Goal: Information Seeking & Learning: Learn about a topic

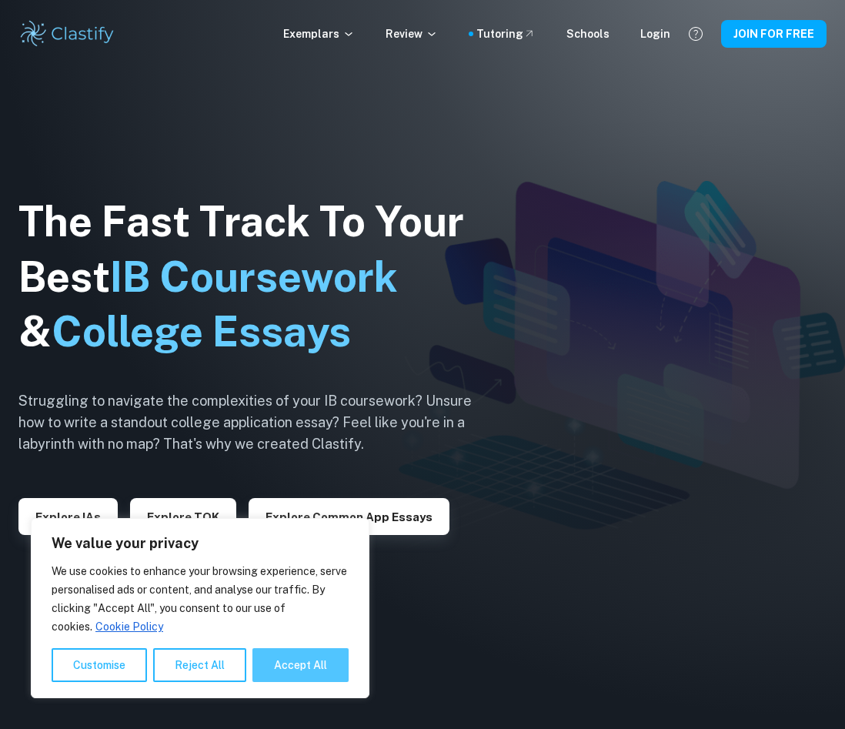
click at [302, 672] on button "Accept All" at bounding box center [300, 665] width 96 height 34
checkbox input "true"
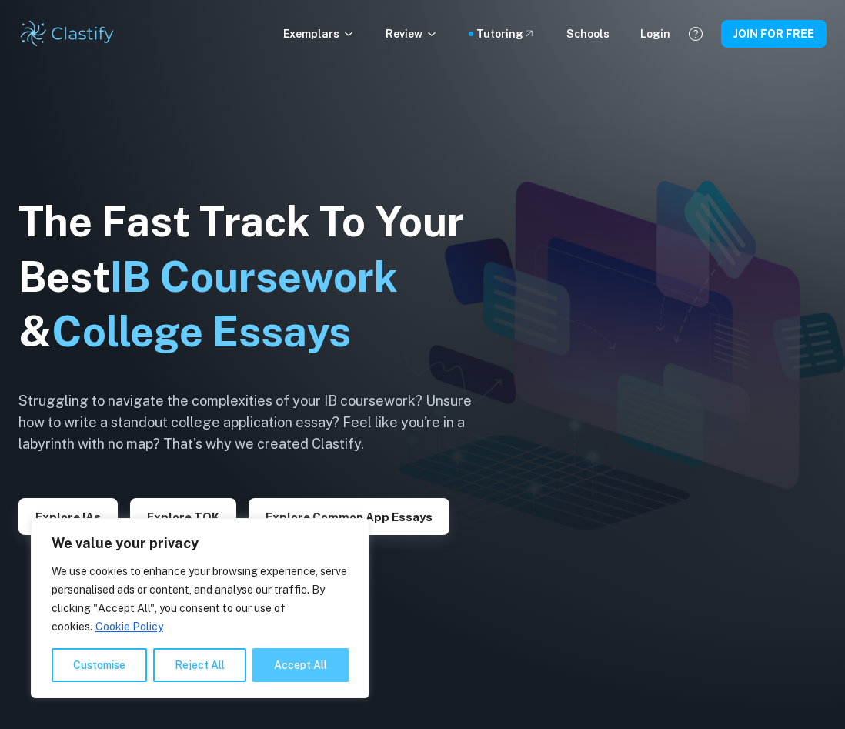
checkbox input "true"
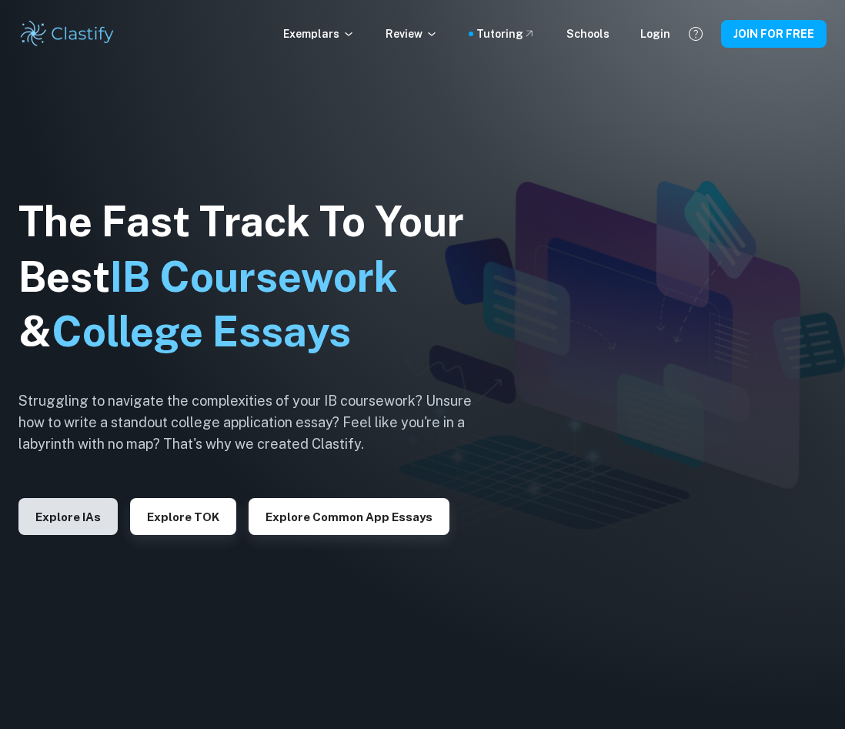
click at [73, 516] on button "Explore IAs" at bounding box center [67, 516] width 99 height 37
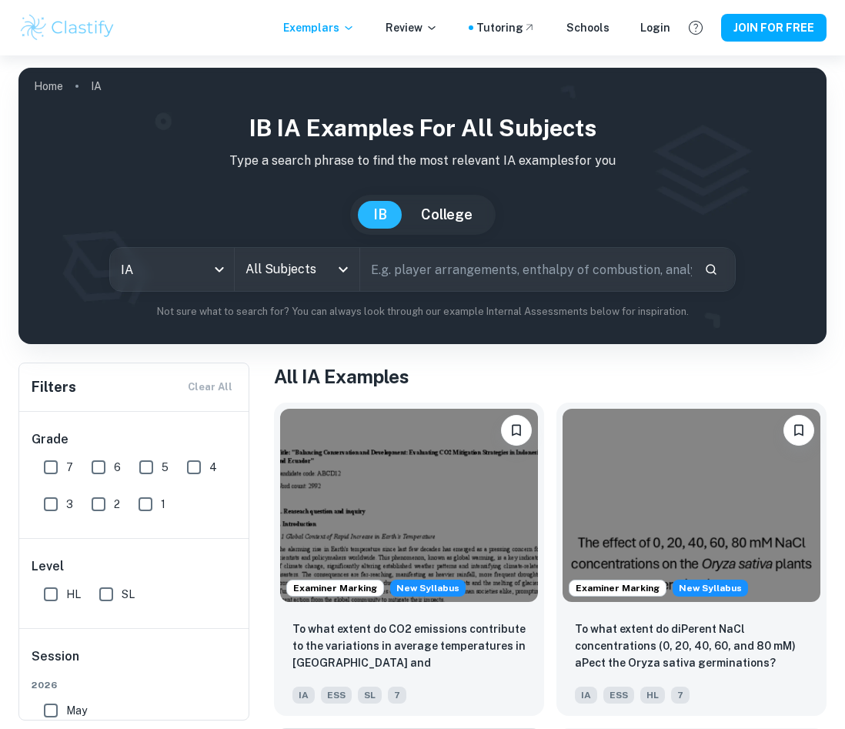
click at [340, 275] on icon "Open" at bounding box center [343, 269] width 18 height 18
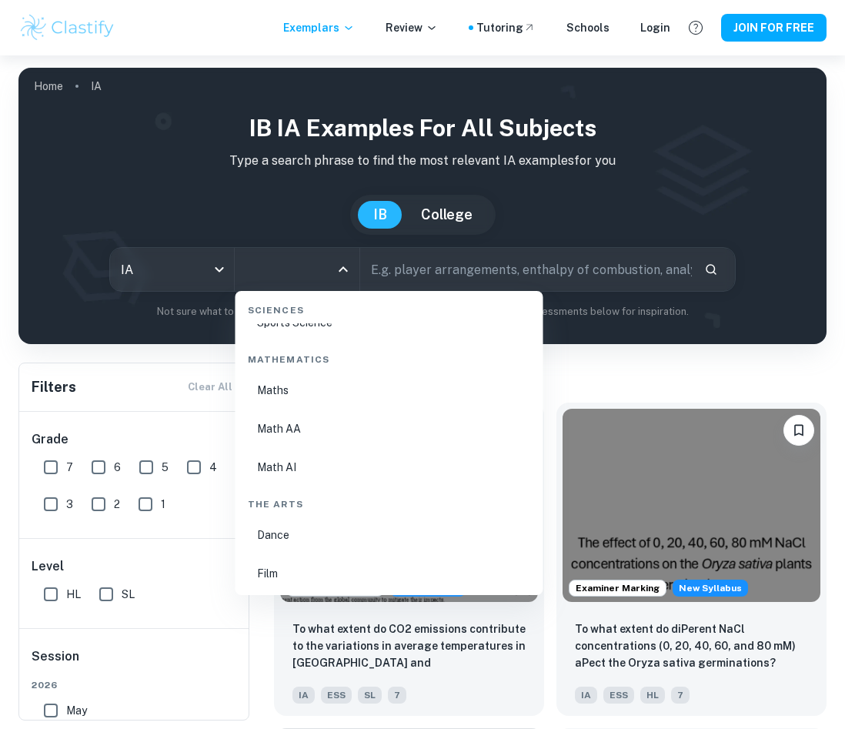
scroll to position [2579, 0]
click at [276, 500] on li "Math AI" at bounding box center [389, 501] width 295 height 35
type input "Math AI"
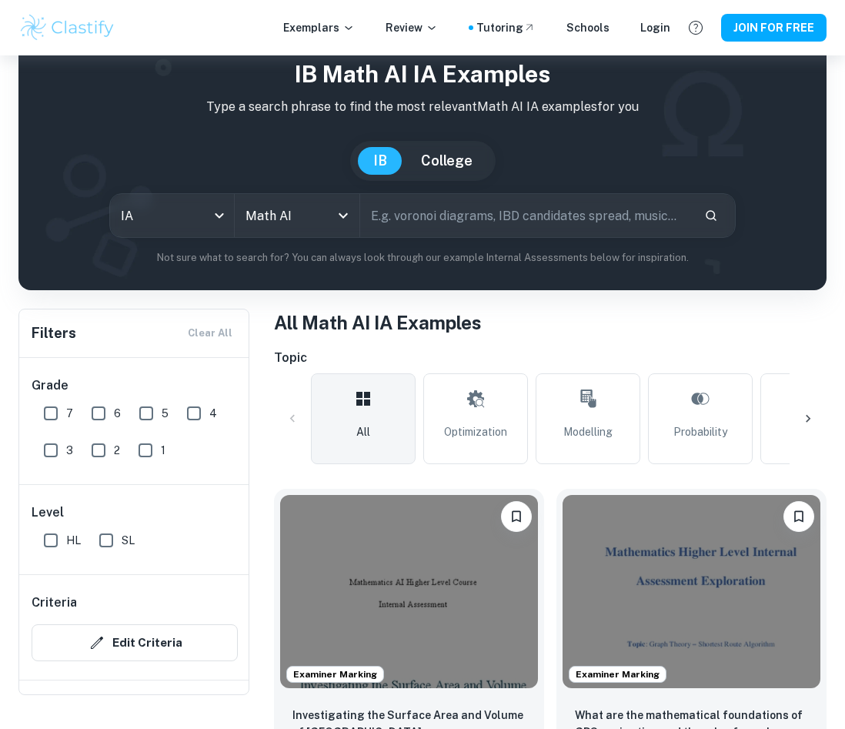
scroll to position [72, 0]
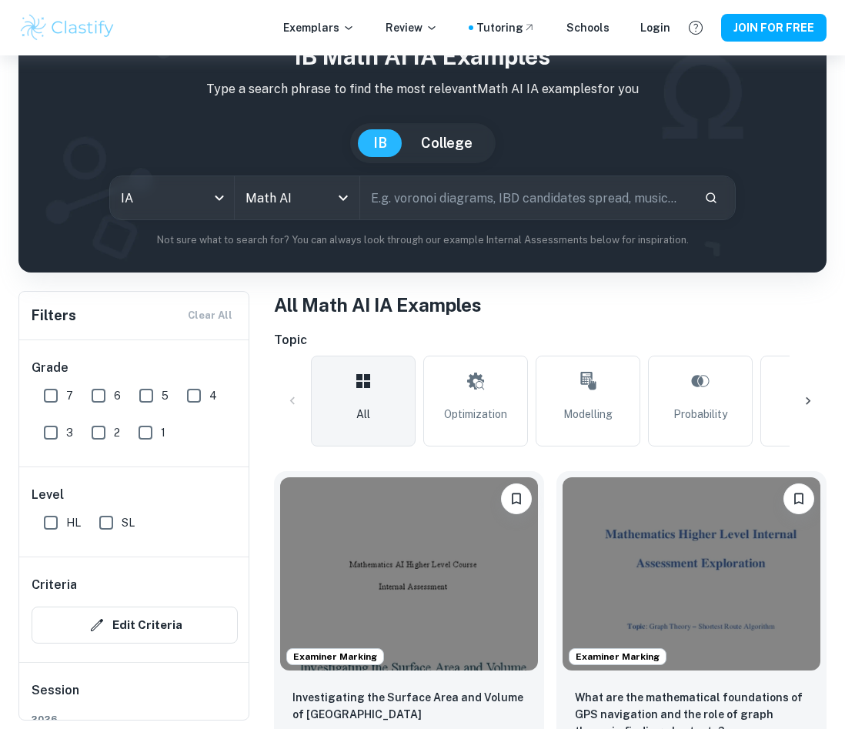
click at [469, 191] on input "text" at bounding box center [526, 197] width 332 height 43
type input "n"
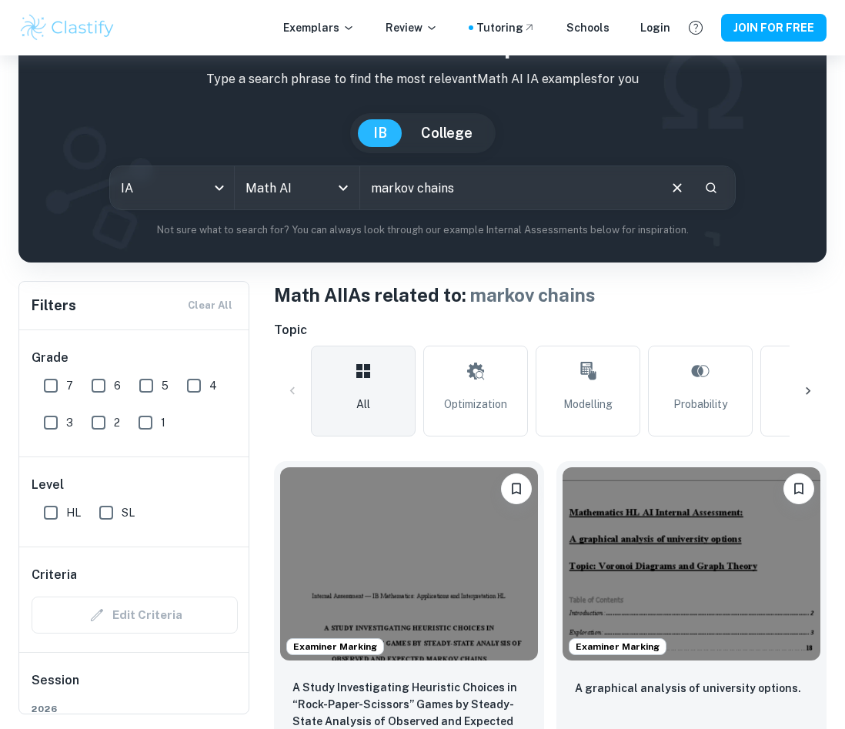
scroll to position [75, 0]
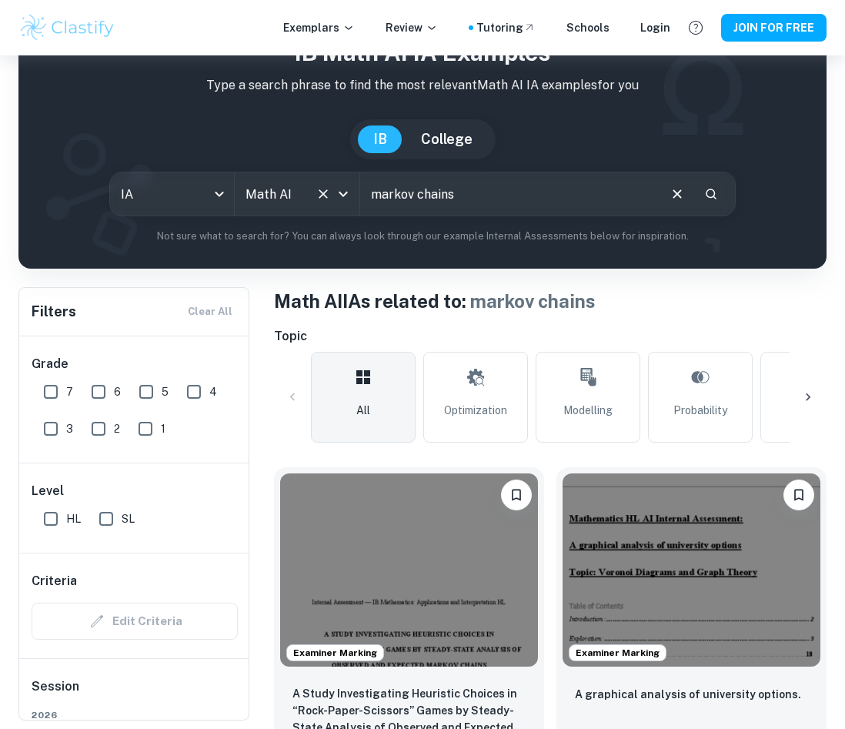
drag, startPoint x: 485, startPoint y: 205, endPoint x: 357, endPoint y: 189, distance: 128.9
click at [357, 189] on div "IA ia All Subjects Math AI All Subjects markov chains ​" at bounding box center [422, 194] width 626 height 45
type input "bird migration"
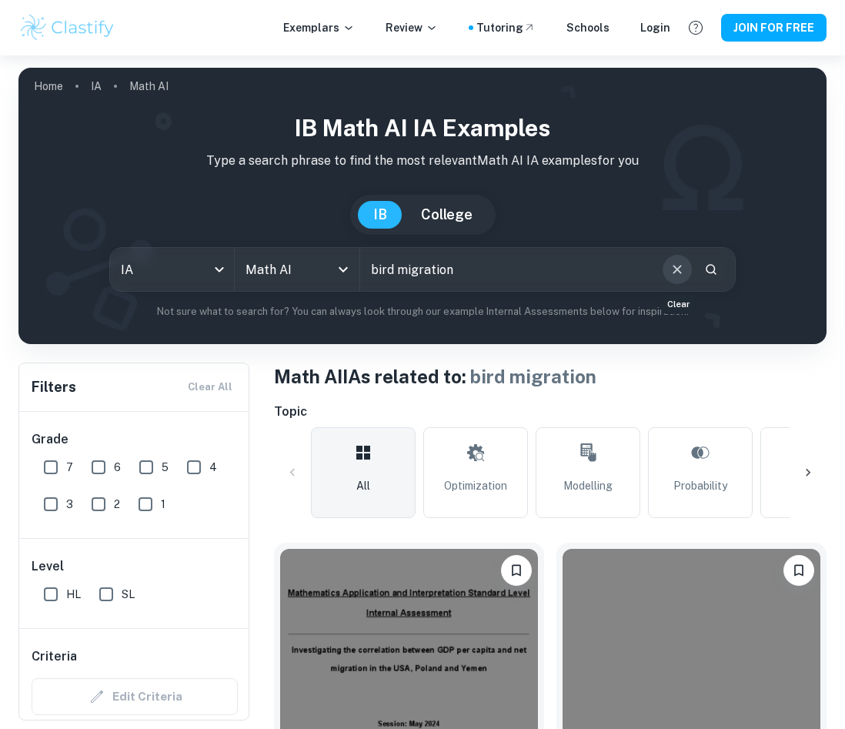
click at [671, 264] on icon "Clear" at bounding box center [677, 269] width 17 height 17
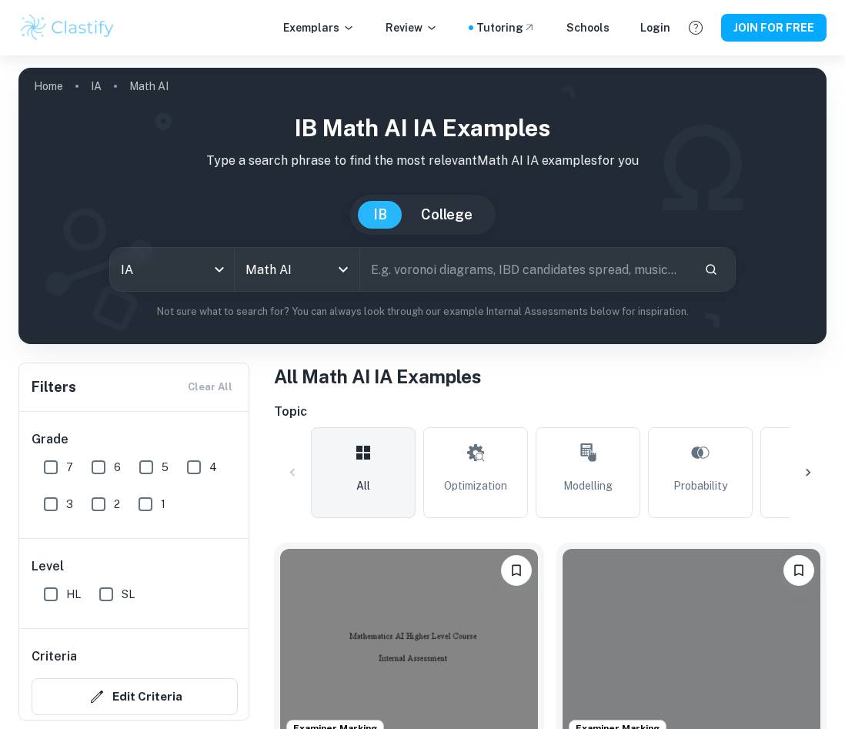
click at [598, 264] on input "text" at bounding box center [526, 269] width 332 height 43
type input "markov chain"
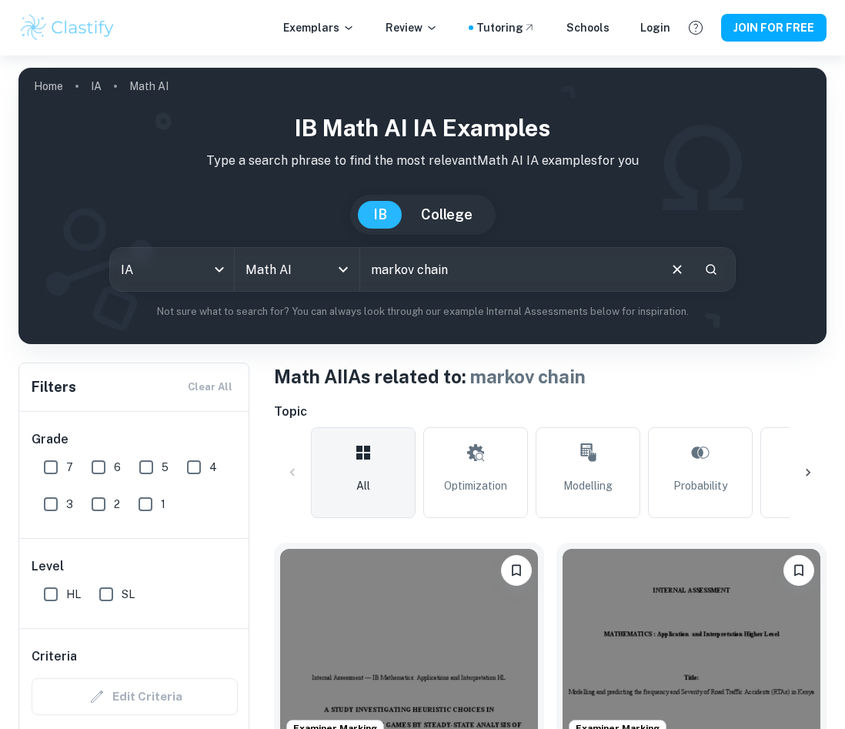
scroll to position [167, 0]
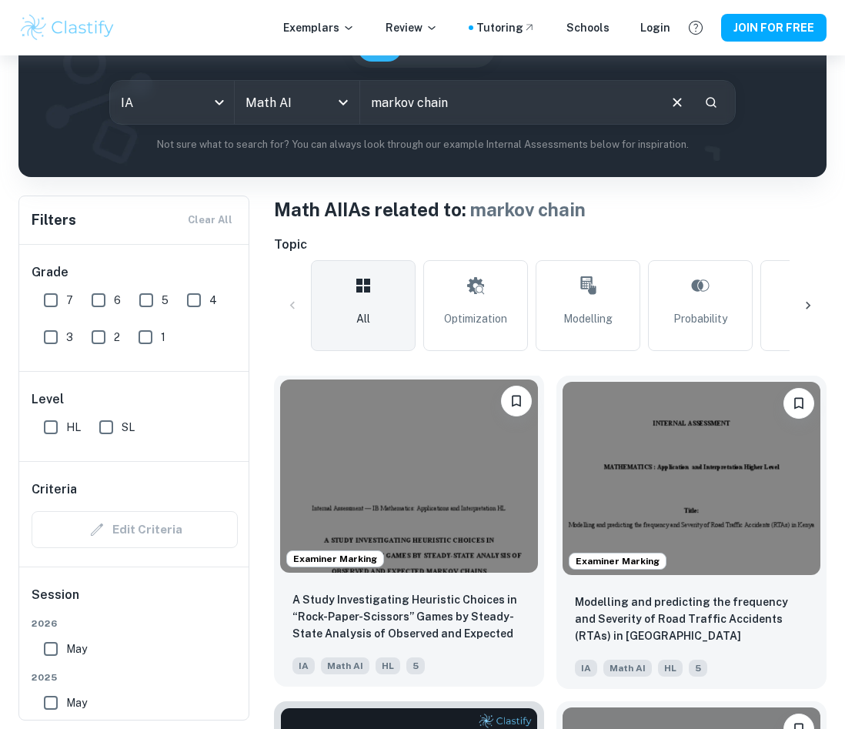
click at [395, 472] on img at bounding box center [409, 475] width 258 height 193
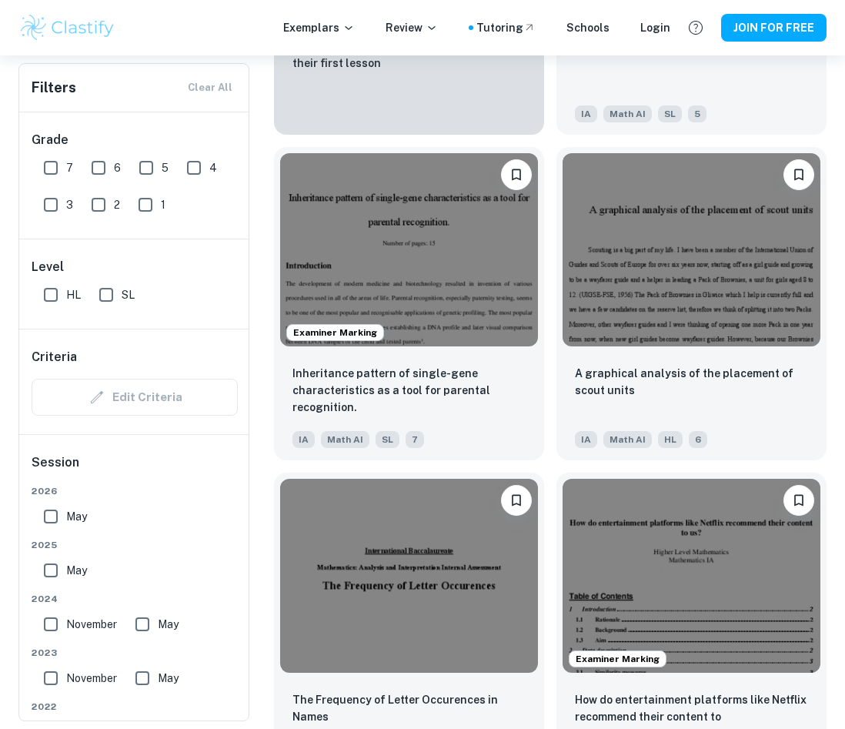
scroll to position [4303, 0]
